Goal: Download file/media

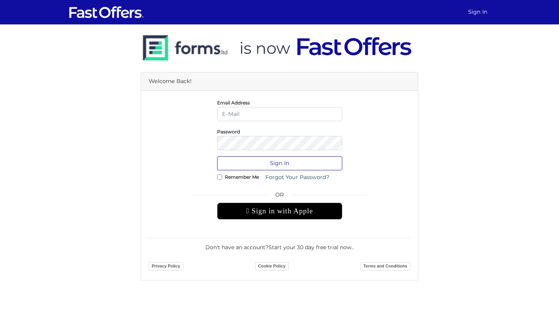
type input "[PERSON_NAME][EMAIL_ADDRESS][DOMAIN_NAME]"
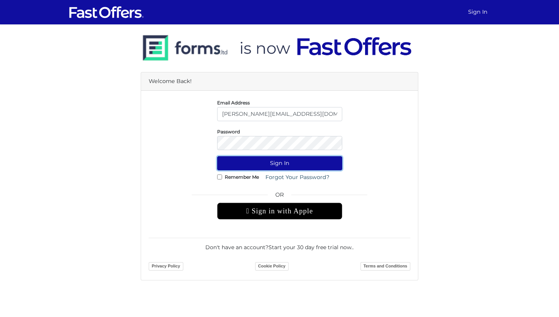
click at [256, 163] on button "Sign In" at bounding box center [279, 163] width 125 height 14
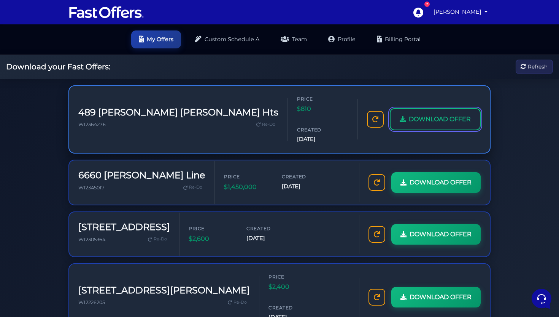
click at [446, 114] on span "DOWNLOAD OFFER" at bounding box center [440, 119] width 62 height 10
